Goal: Navigation & Orientation: Find specific page/section

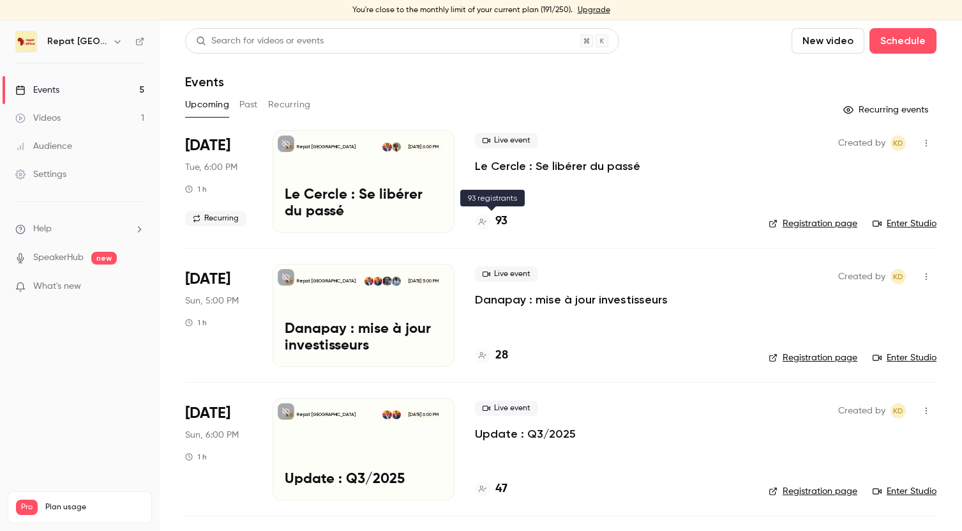
click at [505, 221] on h4 "93" at bounding box center [501, 221] width 12 height 17
click at [209, 147] on span "[DATE]" at bounding box center [207, 145] width 45 height 20
click at [345, 200] on p "Le Cercle : Se libérer du passé" at bounding box center [364, 203] width 158 height 33
click at [324, 291] on div "Repat [GEOGRAPHIC_DATA] [DATE] 5:00 PM Danapay : mise à jour investisseurs" at bounding box center [364, 315] width 182 height 102
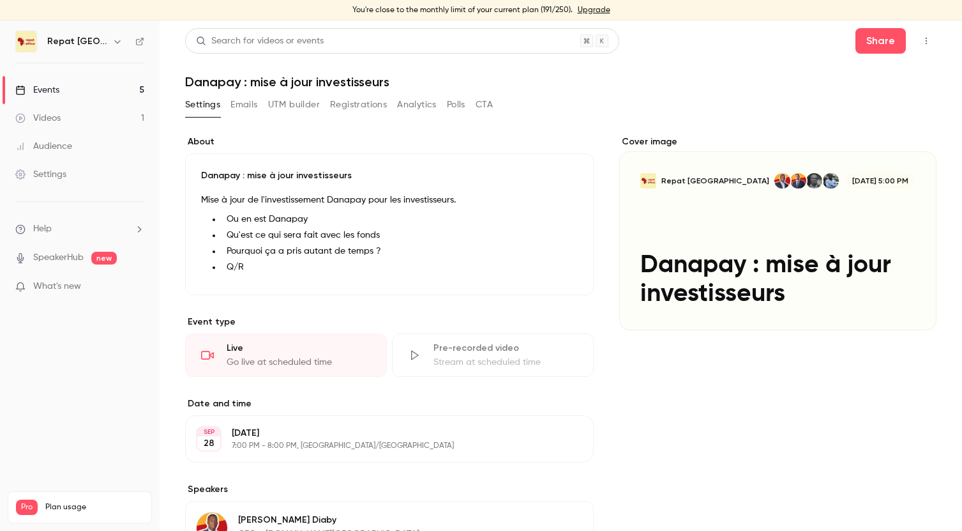
click at [53, 89] on div "Events" at bounding box center [37, 90] width 44 height 13
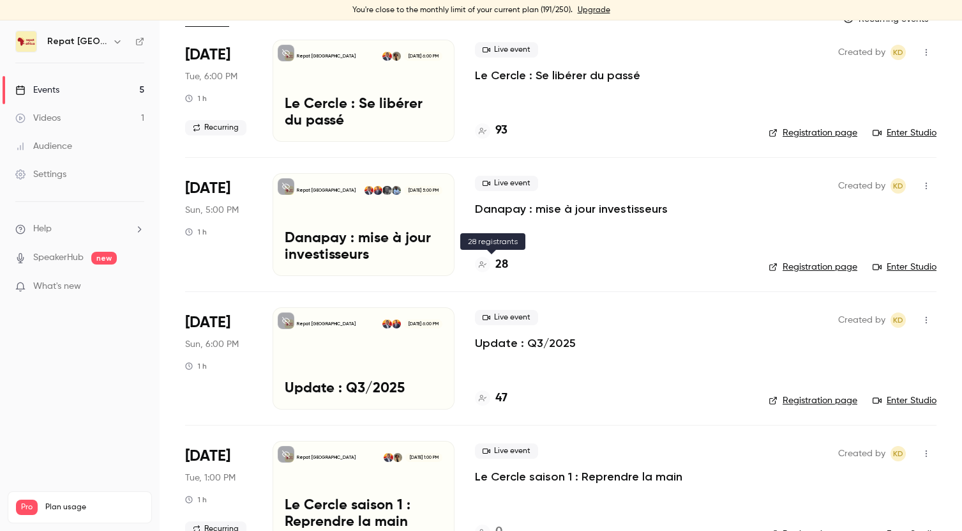
scroll to position [92, 0]
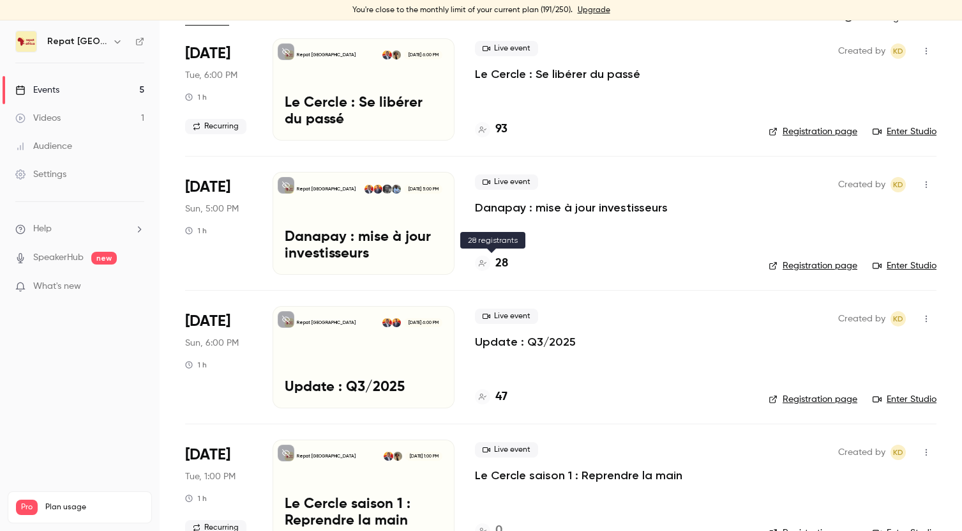
click at [500, 264] on h4 "28" at bounding box center [501, 263] width 13 height 17
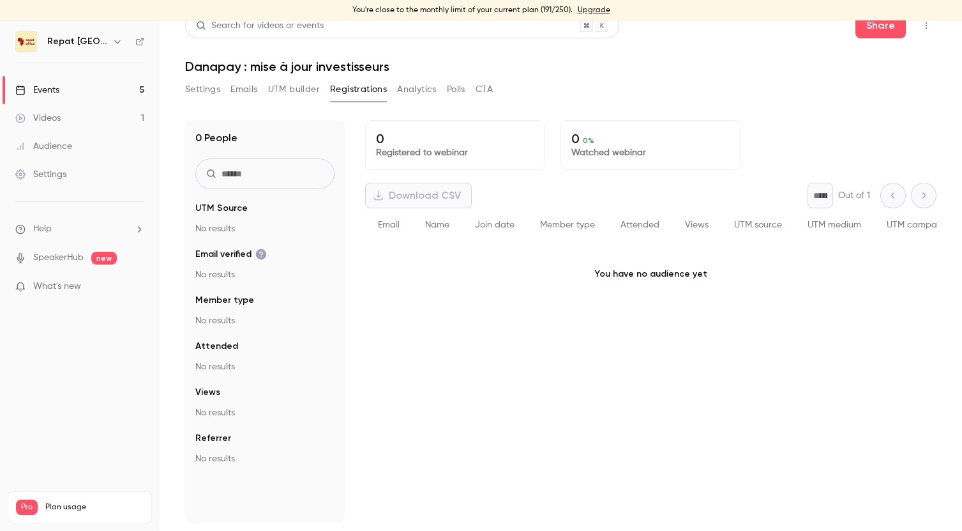
scroll to position [15, 0]
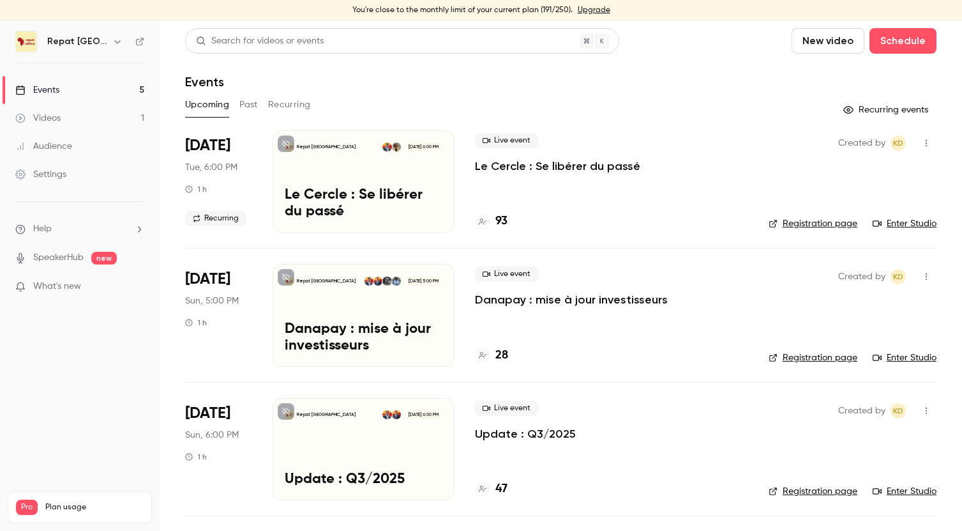
click at [327, 206] on p "Le Cercle : Se libérer du passé" at bounding box center [364, 203] width 158 height 33
click at [517, 163] on p "Le Cercle : Se libérer du passé" at bounding box center [557, 165] width 165 height 15
click at [52, 89] on div "Events" at bounding box center [37, 90] width 44 height 13
